Goal: Information Seeking & Learning: Check status

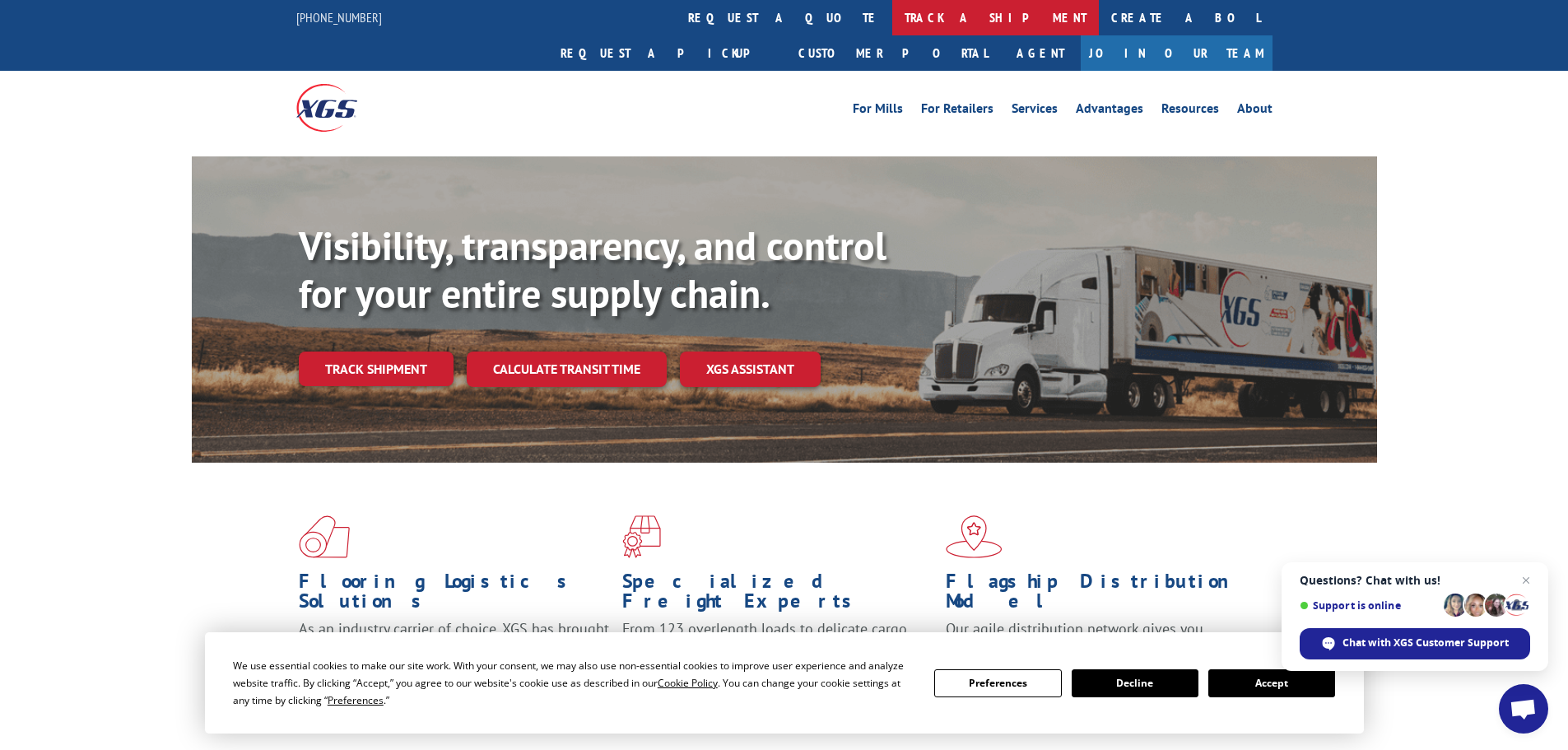
click at [892, 19] on link "track a shipment" at bounding box center [995, 17] width 206 height 36
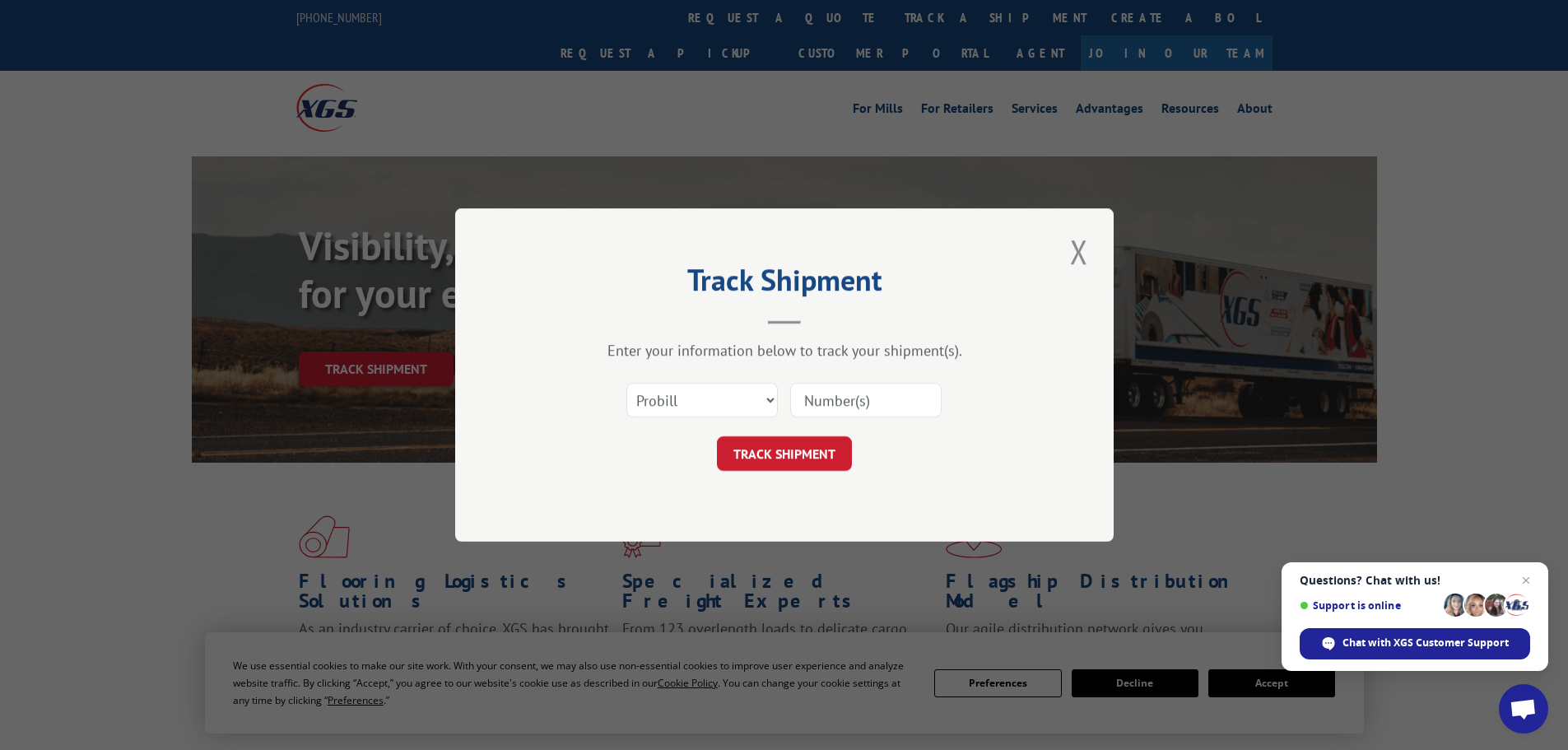
paste input "17537512"
type input "17537512"
click at [816, 450] on button "TRACK SHIPMENT" at bounding box center [784, 453] width 135 height 35
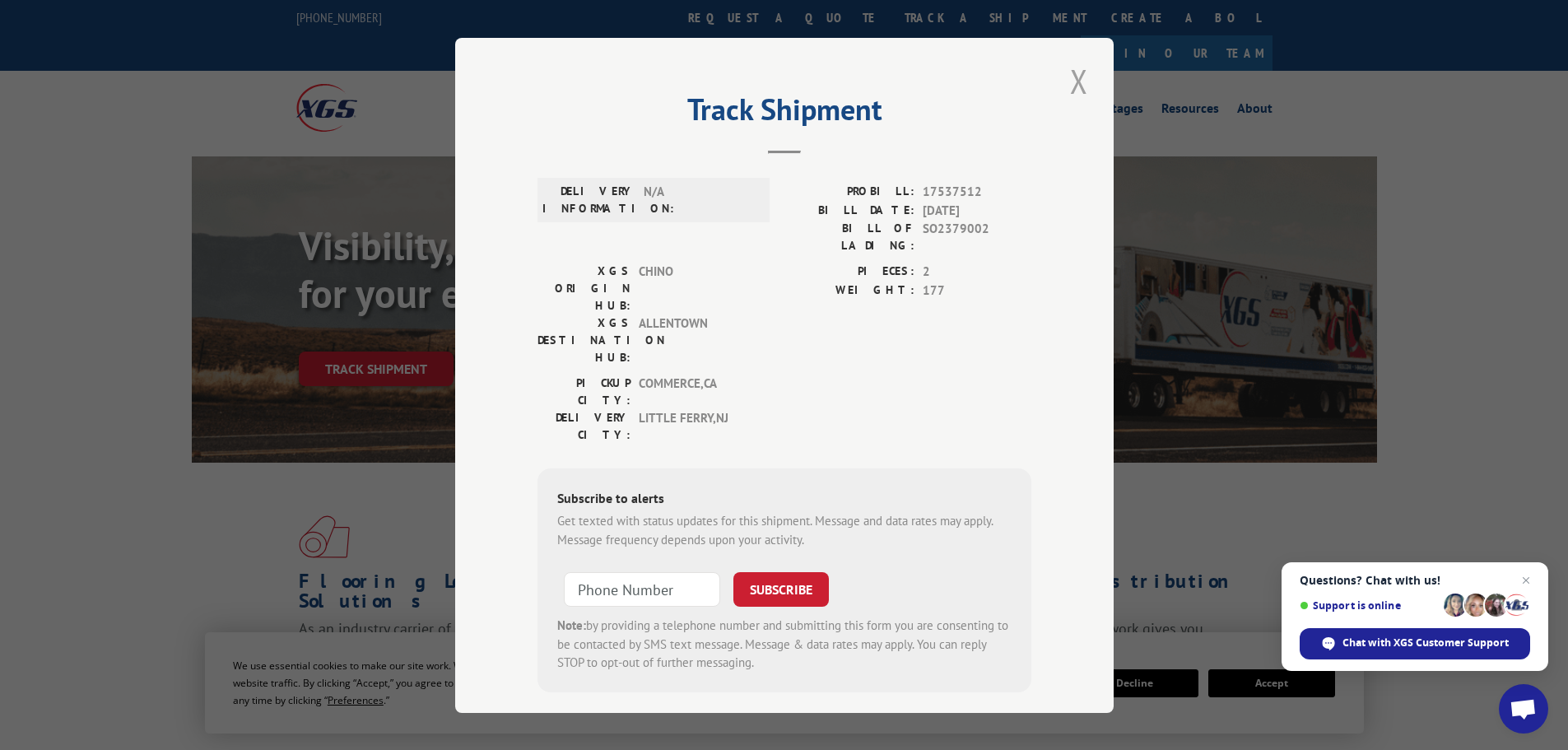
click at [1075, 81] on button "Close modal" at bounding box center [1079, 81] width 28 height 46
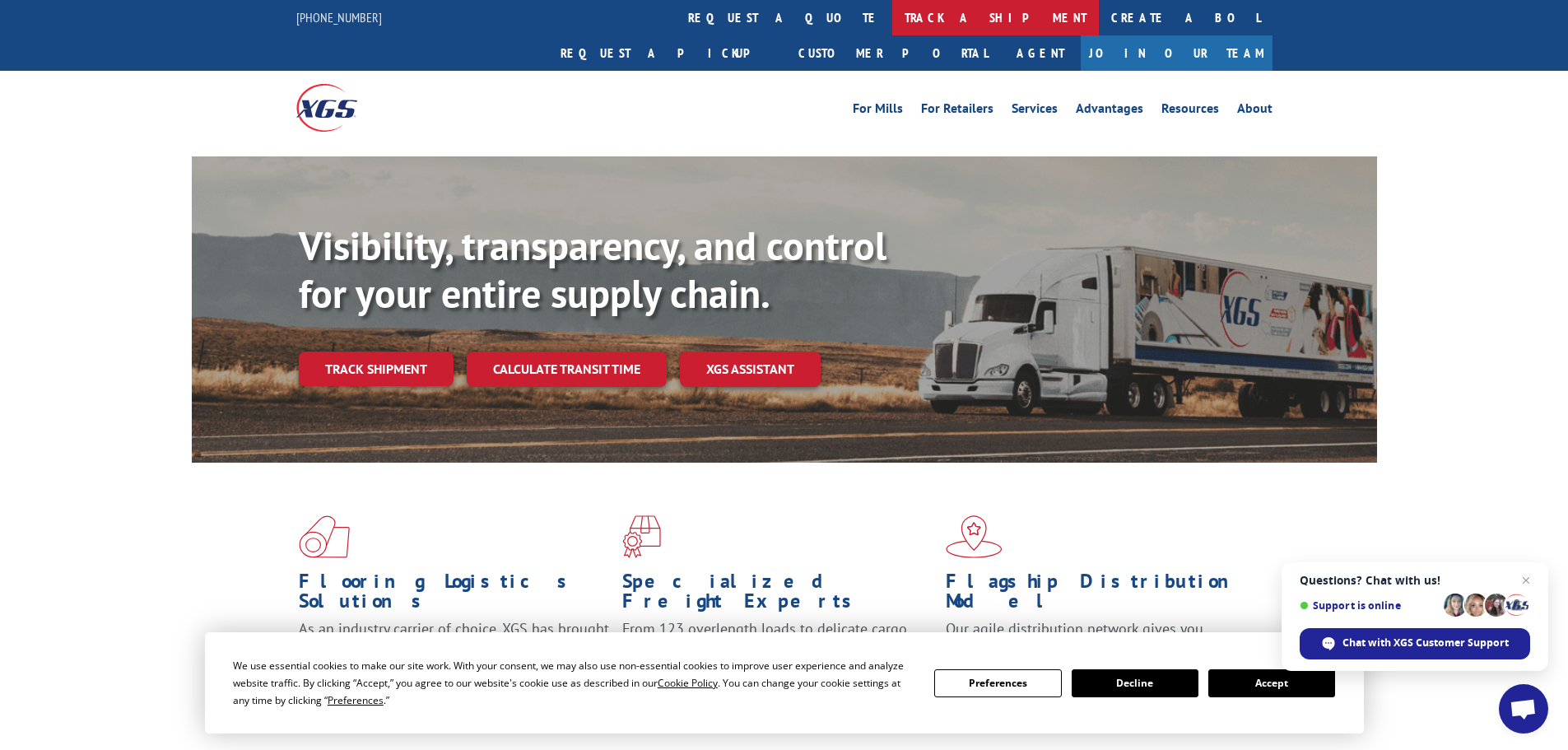
click at [892, 20] on link "track a shipment" at bounding box center [995, 17] width 206 height 36
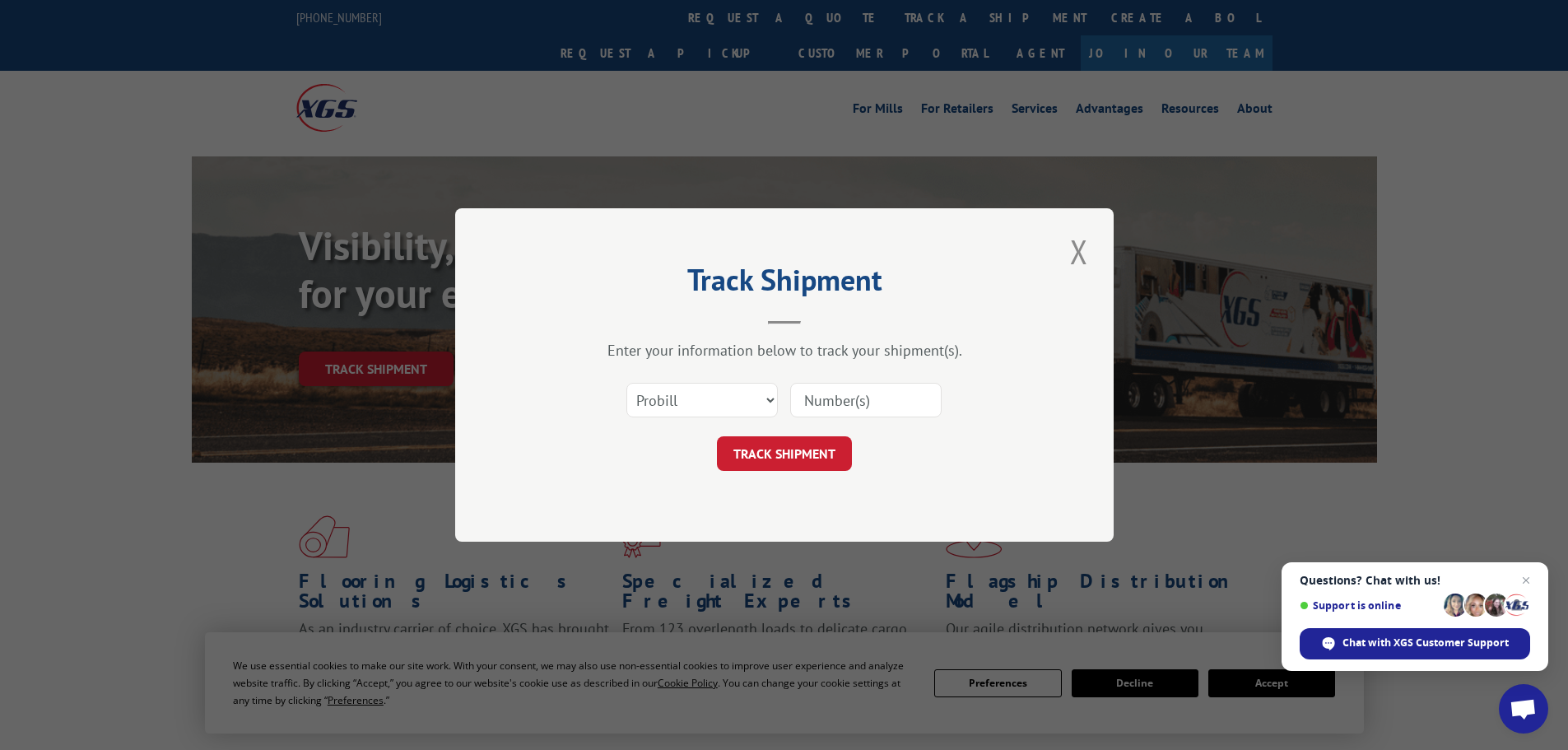
click at [861, 399] on input at bounding box center [865, 400] width 152 height 35
paste input "XG 17537512"
type input "17537512"
click at [808, 445] on button "TRACK SHIPMENT" at bounding box center [784, 453] width 135 height 35
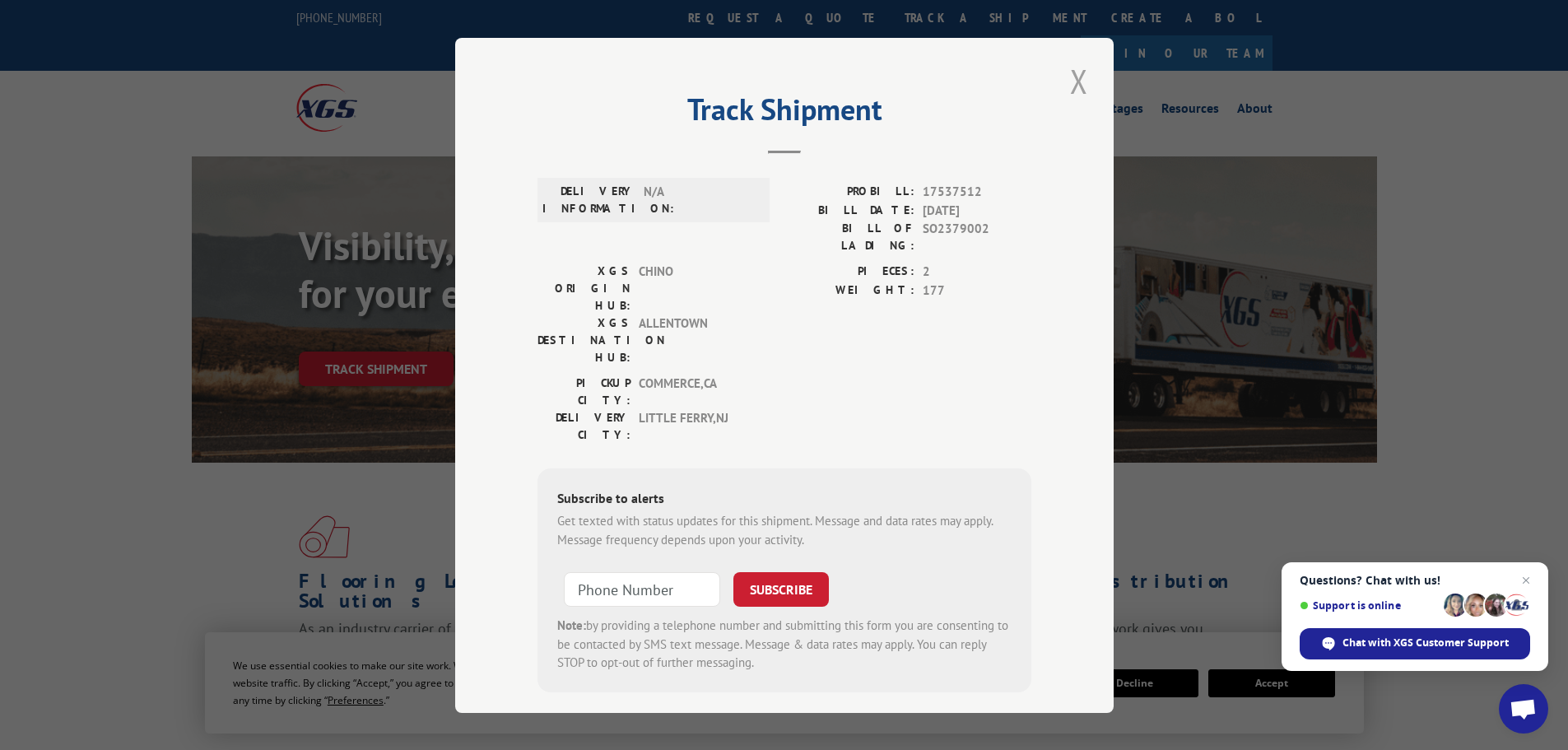
click at [1081, 80] on button "Close modal" at bounding box center [1079, 81] width 28 height 46
